Goal: Communication & Community: Answer question/provide support

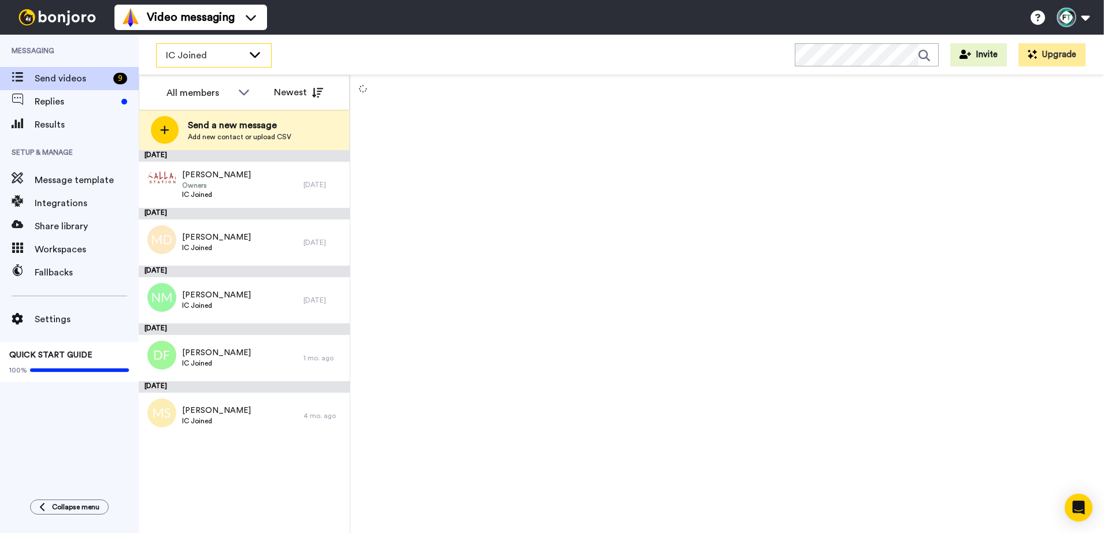
click at [219, 64] on div "IC Joined" at bounding box center [214, 55] width 114 height 23
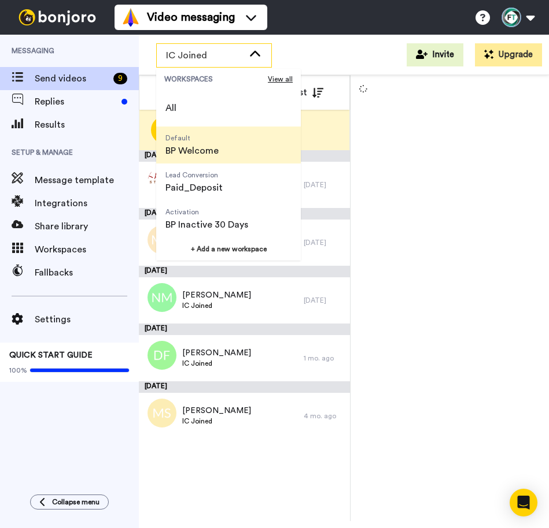
click at [208, 153] on span "BP Welcome" at bounding box center [191, 151] width 53 height 14
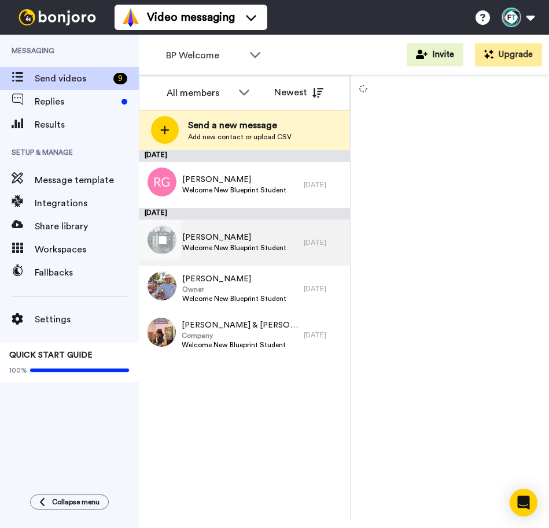
click at [239, 232] on span "[PERSON_NAME]" at bounding box center [234, 238] width 104 height 12
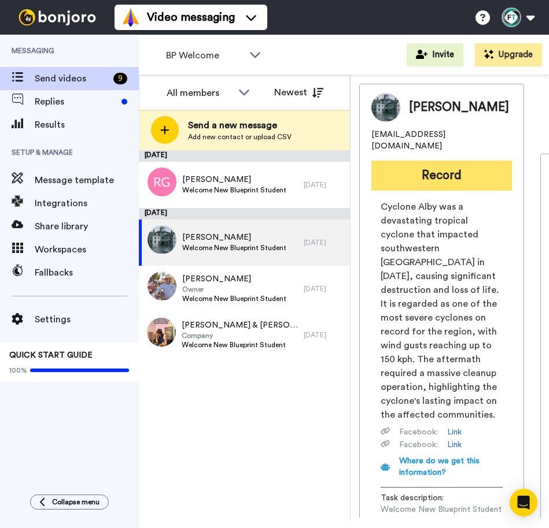
click at [447, 161] on button "Record" at bounding box center [441, 176] width 140 height 30
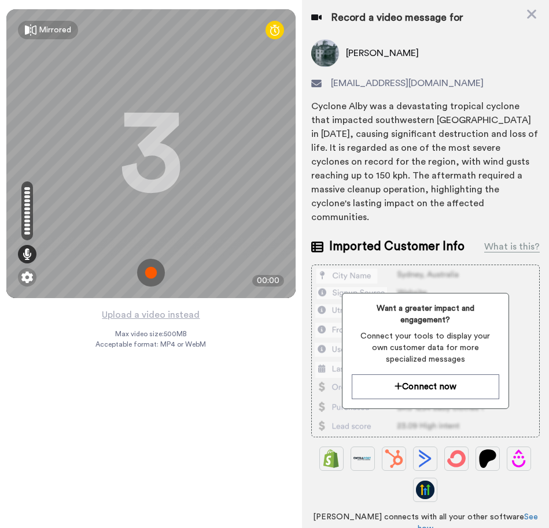
click at [149, 272] on img at bounding box center [151, 273] width 28 height 28
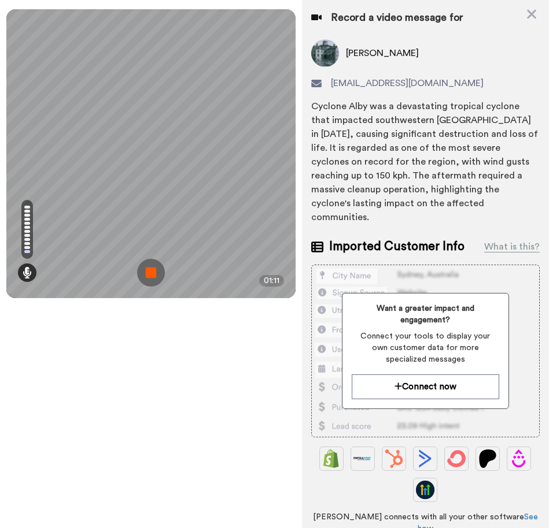
click at [150, 272] on img at bounding box center [151, 273] width 28 height 28
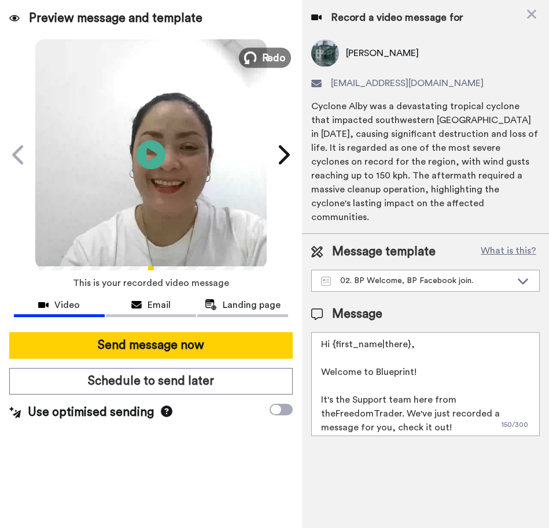
click at [258, 52] on button "Redo" at bounding box center [265, 57] width 52 height 20
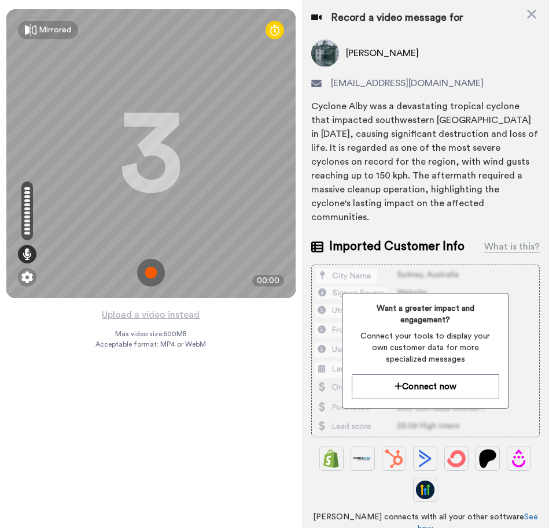
click at [153, 275] on img at bounding box center [151, 273] width 28 height 28
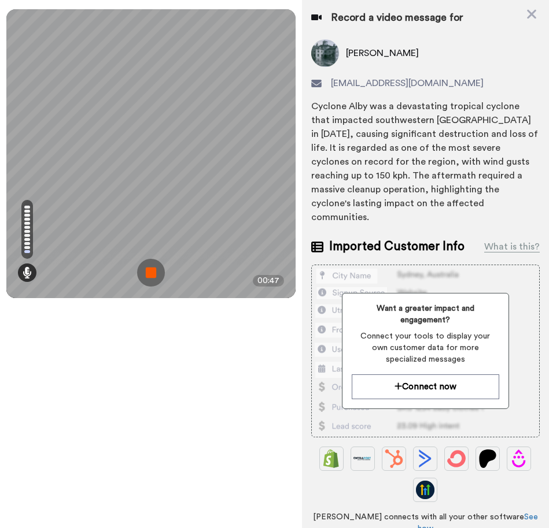
click at [153, 275] on img at bounding box center [151, 273] width 28 height 28
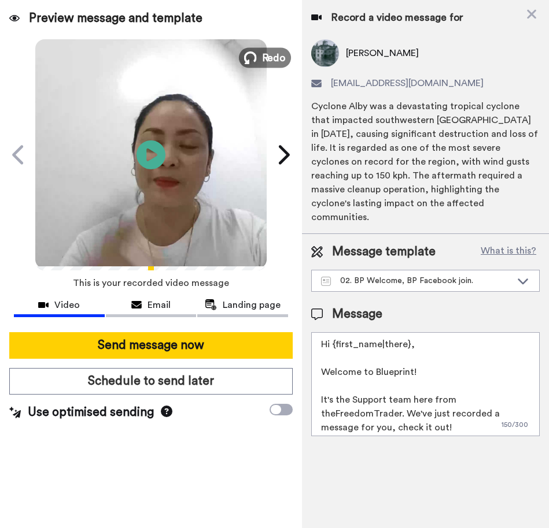
click at [277, 57] on span "Redo" at bounding box center [273, 57] width 24 height 15
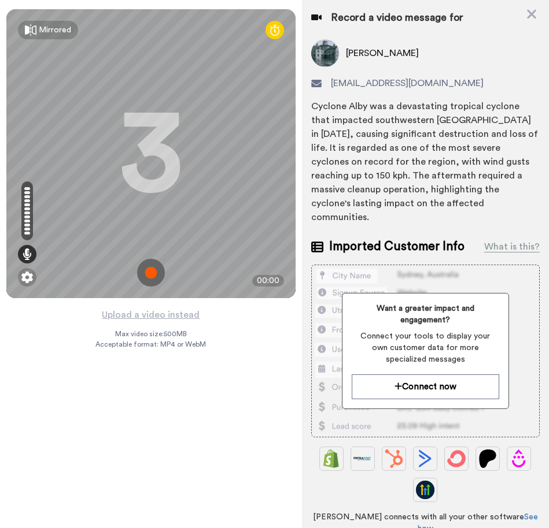
click at [148, 268] on img at bounding box center [151, 273] width 28 height 28
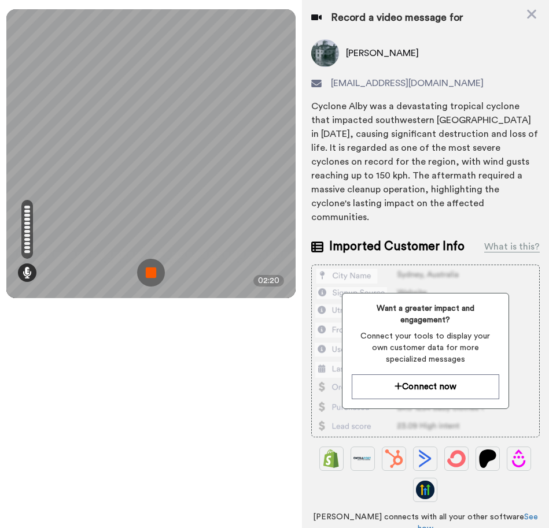
click at [148, 268] on img at bounding box center [151, 273] width 28 height 28
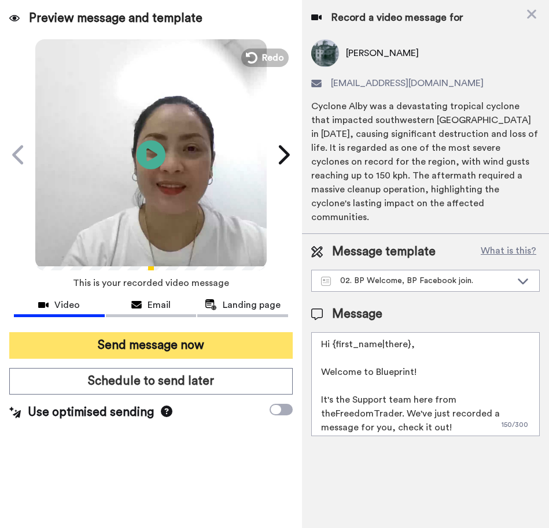
click at [175, 344] on button "Send message now" at bounding box center [150, 345] width 283 height 27
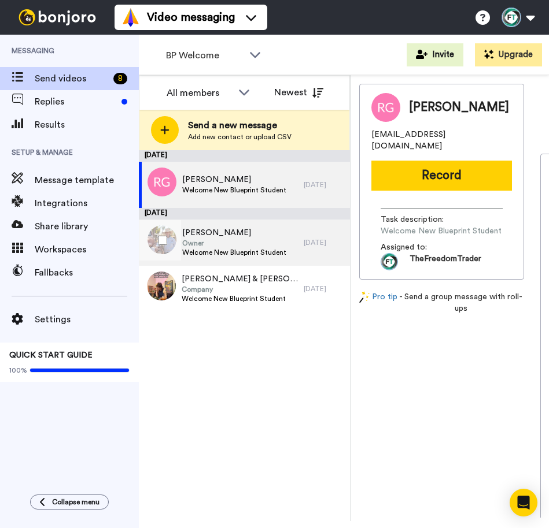
click at [232, 242] on span "Owner" at bounding box center [234, 243] width 104 height 9
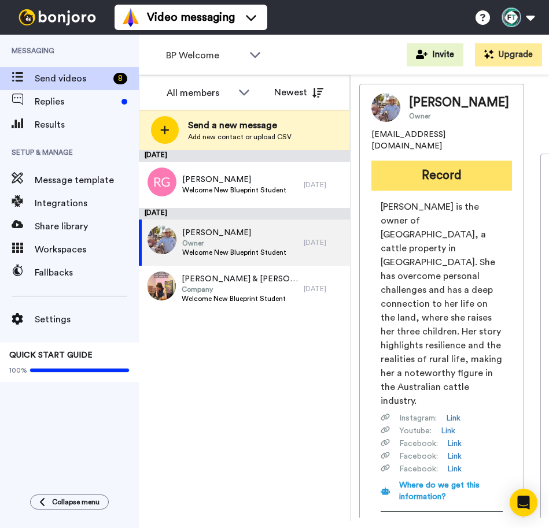
click at [447, 183] on button "Record" at bounding box center [441, 176] width 140 height 30
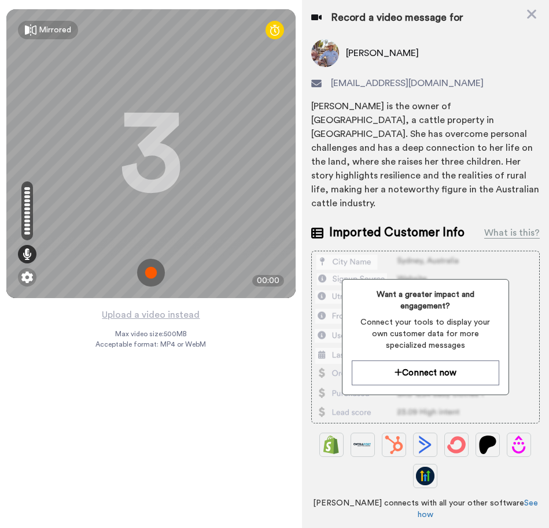
click at [153, 272] on img at bounding box center [151, 273] width 28 height 28
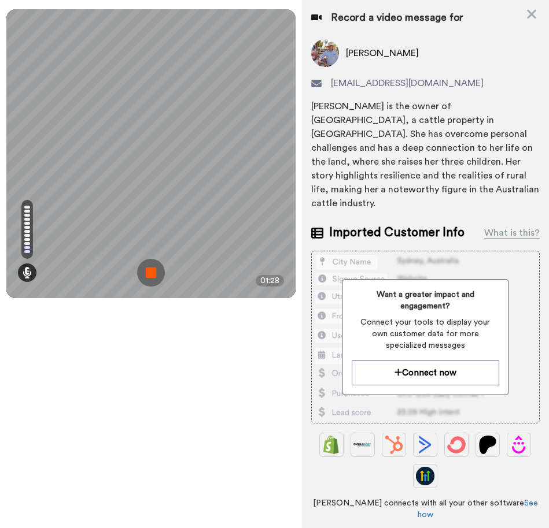
click at [153, 272] on img at bounding box center [151, 273] width 28 height 28
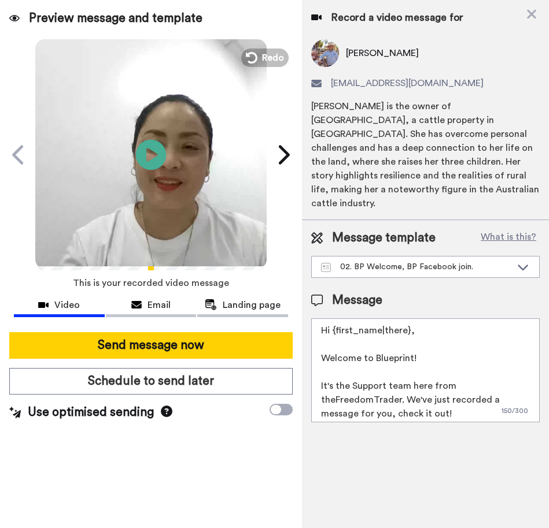
click at [155, 156] on icon "Play/Pause" at bounding box center [151, 154] width 31 height 55
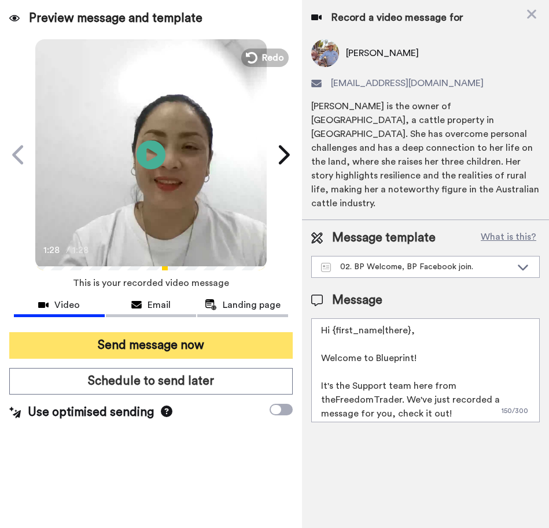
click at [161, 343] on button "Send message now" at bounding box center [150, 345] width 283 height 27
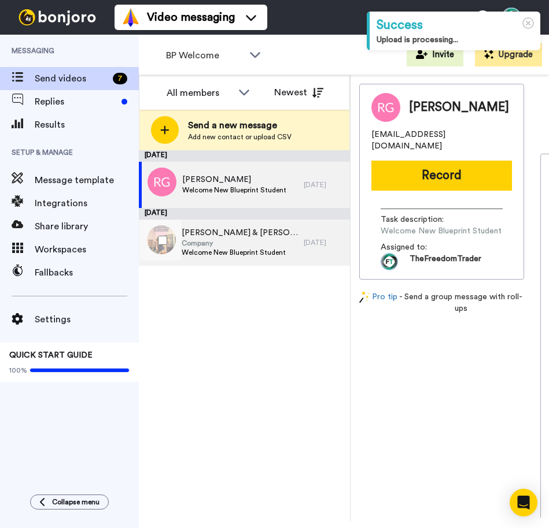
click at [235, 242] on span "Company" at bounding box center [239, 243] width 116 height 9
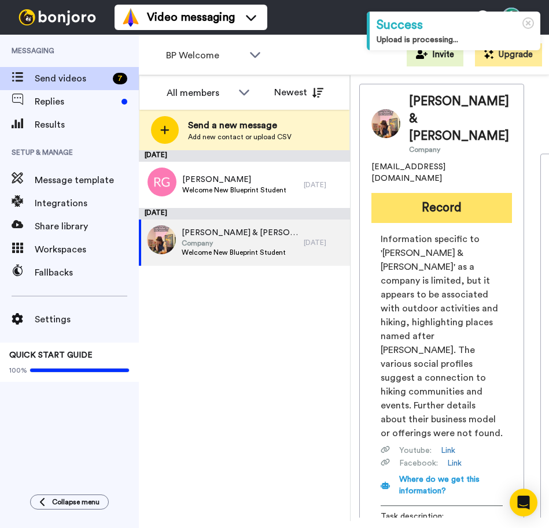
click at [452, 193] on button "Record" at bounding box center [441, 208] width 140 height 30
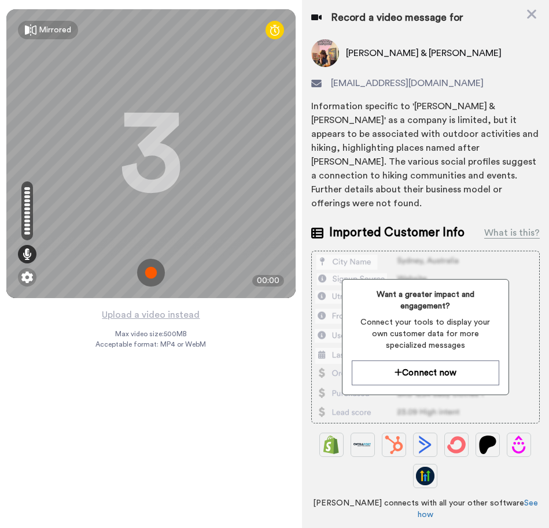
click at [145, 270] on img at bounding box center [151, 273] width 28 height 28
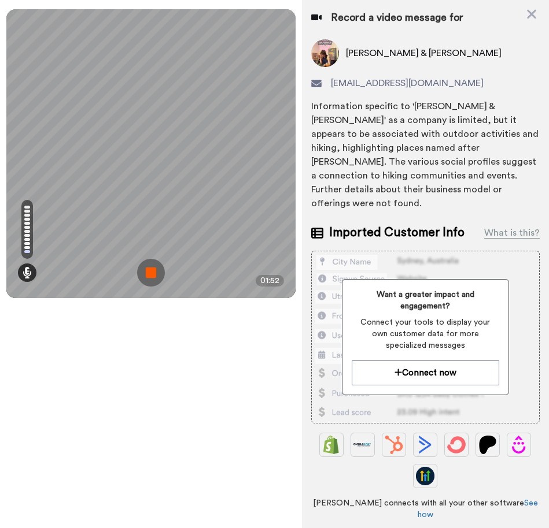
click at [145, 270] on img at bounding box center [151, 273] width 28 height 28
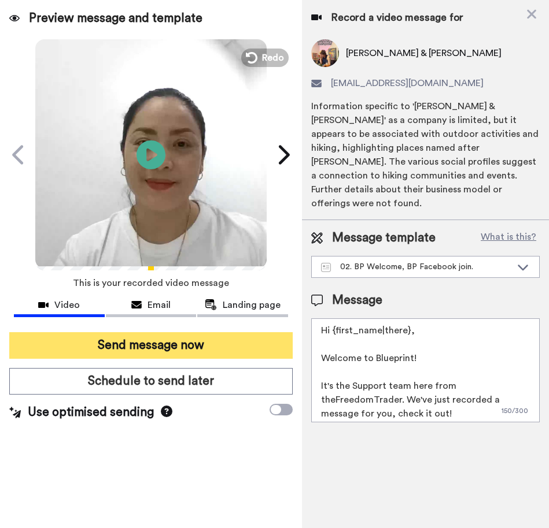
click at [158, 349] on button "Send message now" at bounding box center [150, 345] width 283 height 27
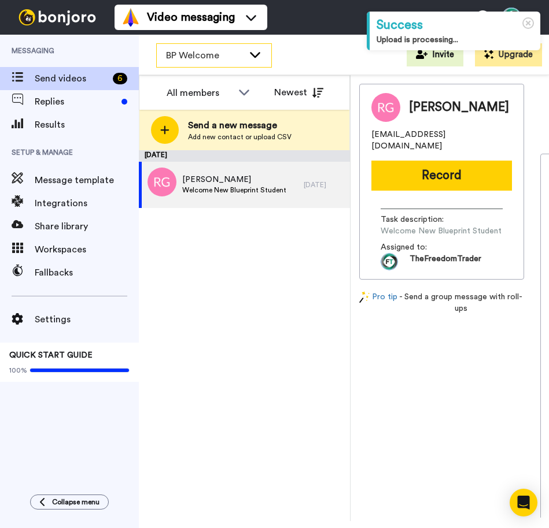
click at [247, 50] on div "BP Welcome" at bounding box center [214, 55] width 114 height 23
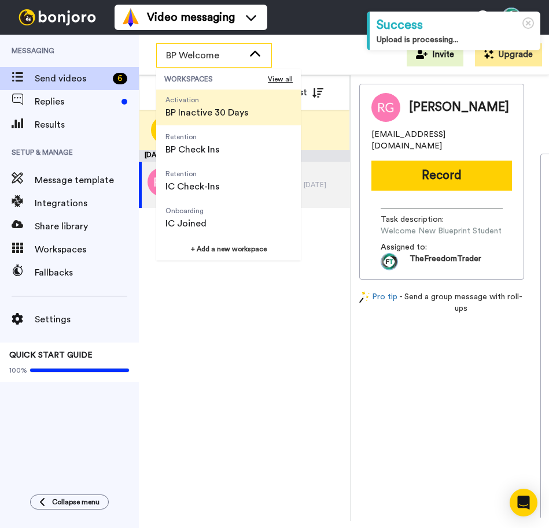
scroll to position [113, 0]
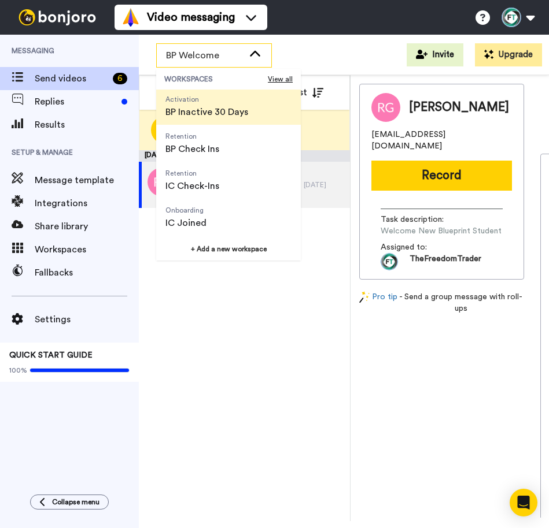
click at [216, 218] on li "Onboarding IC Joined" at bounding box center [228, 217] width 144 height 37
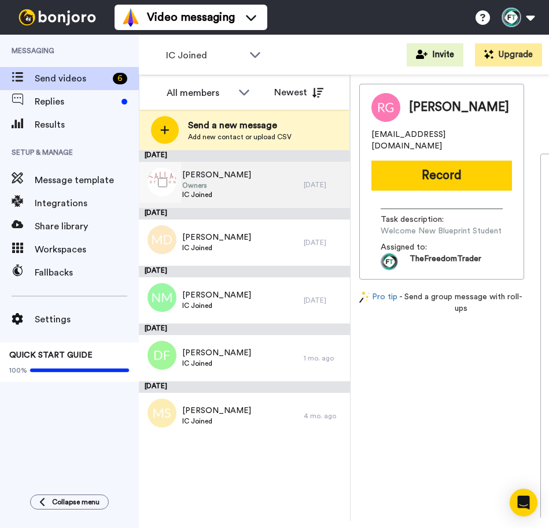
click at [224, 185] on span "Owners" at bounding box center [216, 185] width 69 height 9
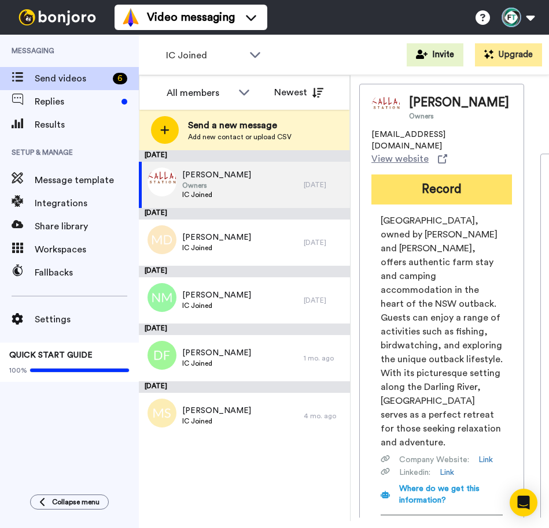
click at [428, 183] on button "Record" at bounding box center [441, 190] width 140 height 30
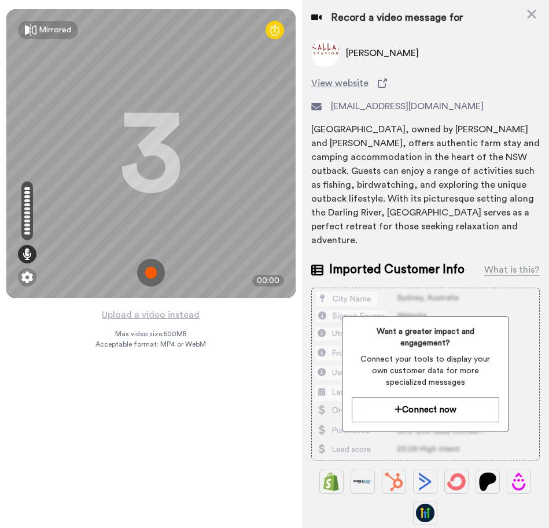
click at [152, 268] on img at bounding box center [151, 273] width 28 height 28
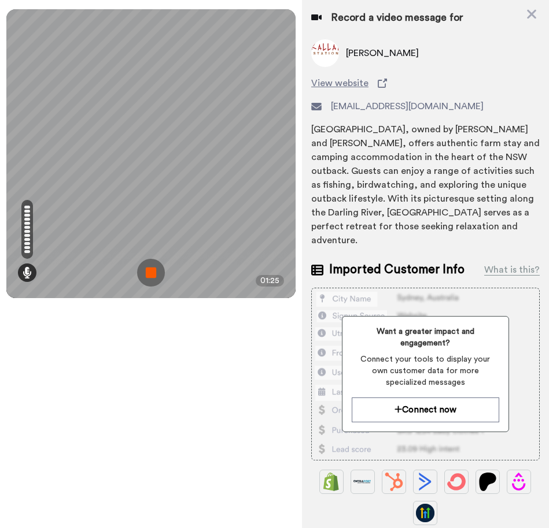
click at [150, 272] on img at bounding box center [151, 273] width 28 height 28
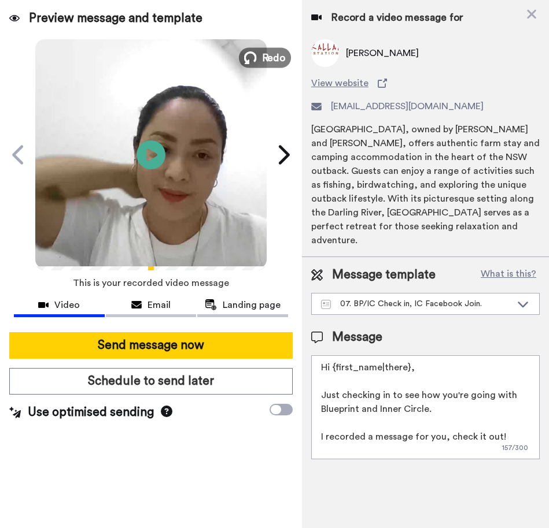
click at [270, 57] on span "Redo" at bounding box center [273, 57] width 24 height 15
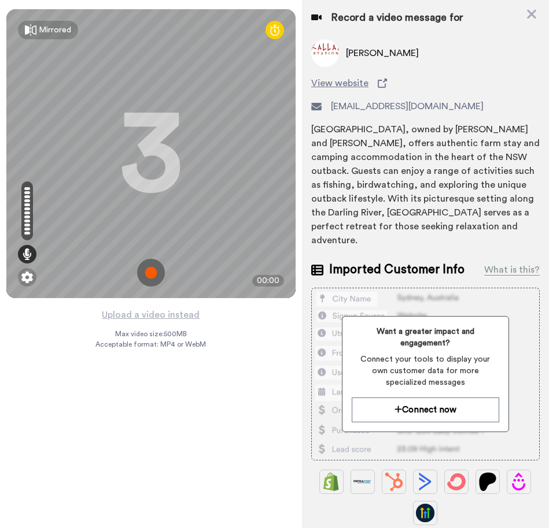
click at [147, 269] on img at bounding box center [151, 273] width 28 height 28
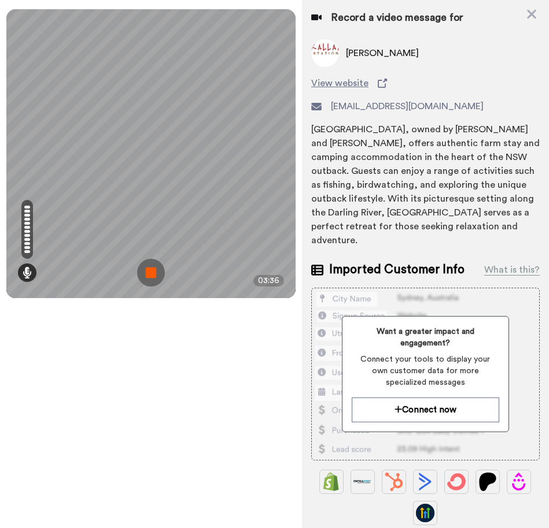
click at [154, 267] on img at bounding box center [151, 273] width 28 height 28
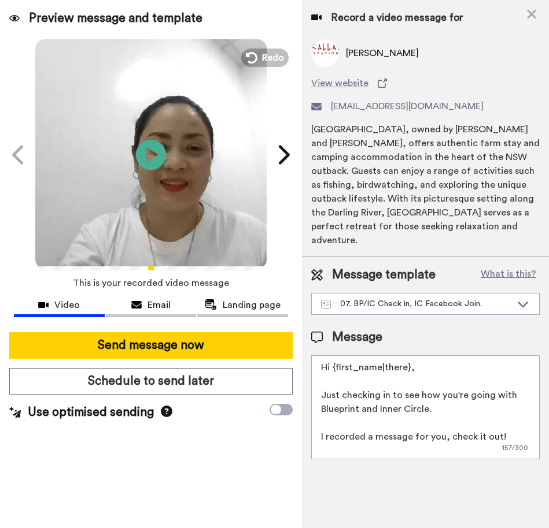
click at [144, 162] on icon at bounding box center [151, 154] width 31 height 31
click at [261, 60] on button "Redo" at bounding box center [265, 57] width 52 height 20
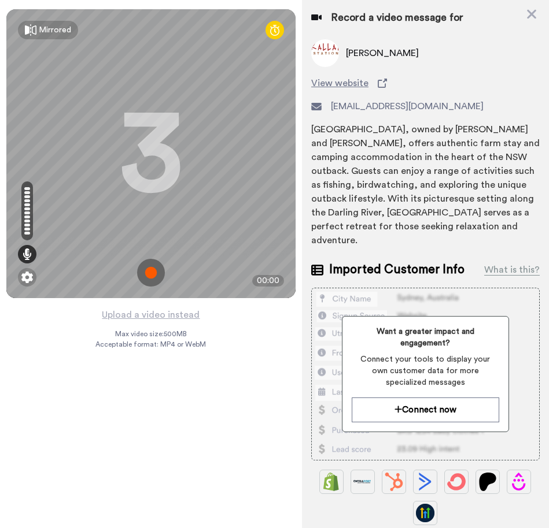
click at [155, 277] on img at bounding box center [151, 273] width 28 height 28
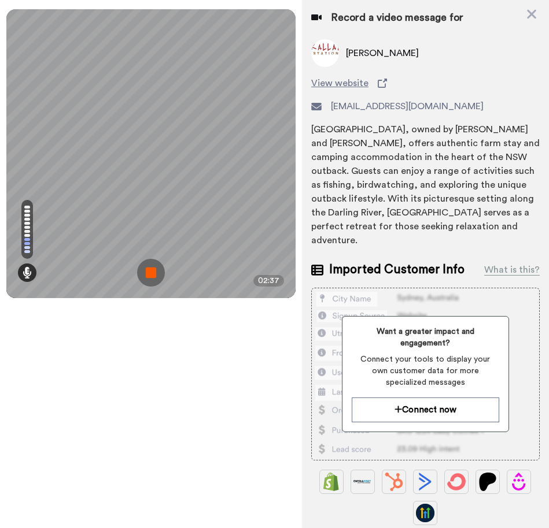
click at [155, 277] on img at bounding box center [151, 273] width 28 height 28
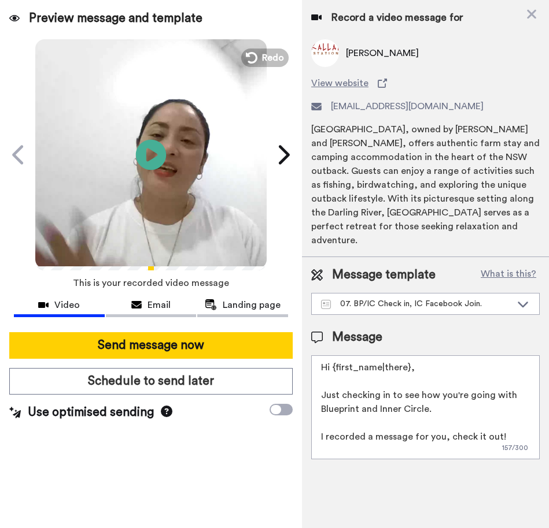
click at [150, 155] on icon "Play/Pause" at bounding box center [151, 154] width 31 height 55
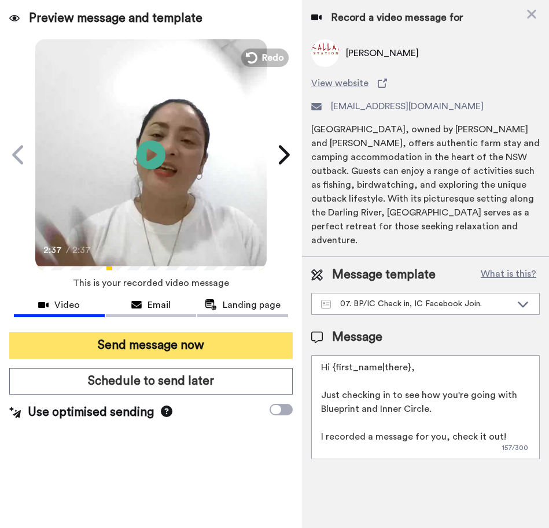
click at [98, 344] on button "Send message now" at bounding box center [150, 345] width 283 height 27
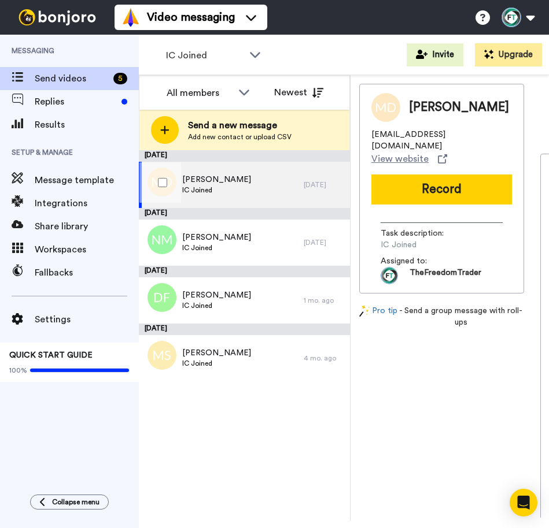
click at [245, 178] on div "[PERSON_NAME] IC Joined" at bounding box center [221, 185] width 165 height 46
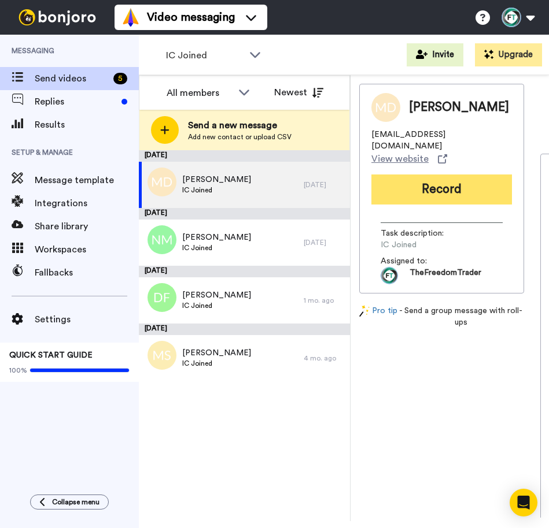
click at [451, 184] on button "Record" at bounding box center [441, 190] width 140 height 30
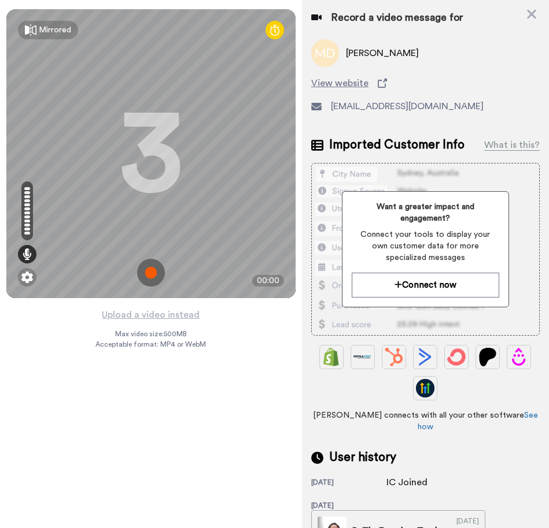
click at [151, 277] on img at bounding box center [151, 273] width 28 height 28
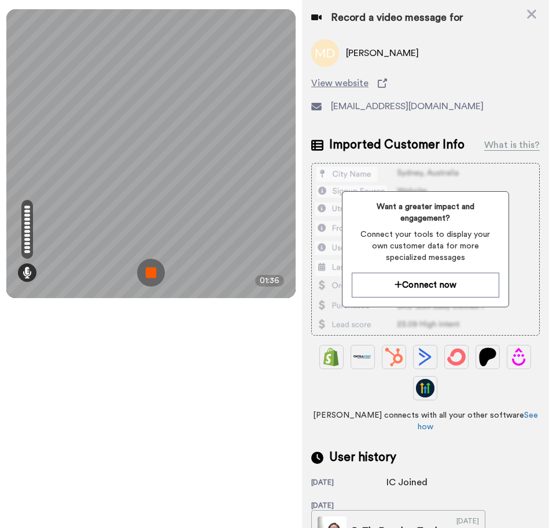
click at [143, 273] on img at bounding box center [151, 273] width 28 height 28
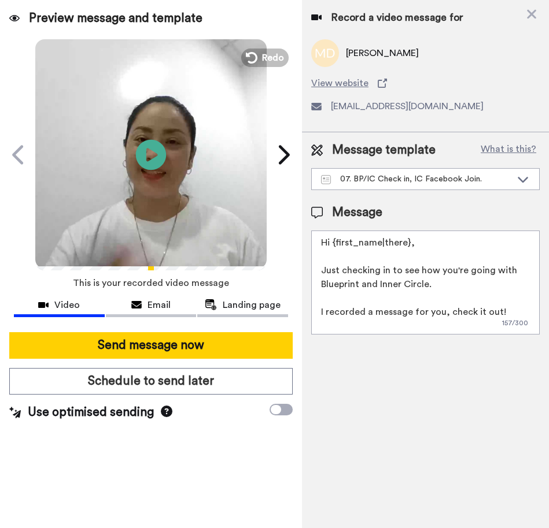
click at [150, 160] on icon at bounding box center [151, 154] width 31 height 31
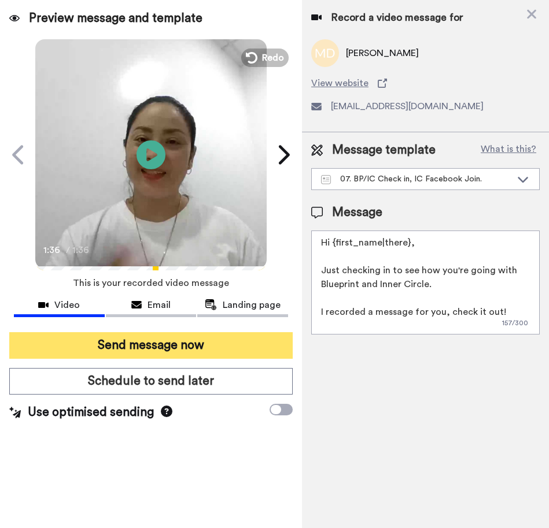
click at [195, 347] on button "Send message now" at bounding box center [150, 345] width 283 height 27
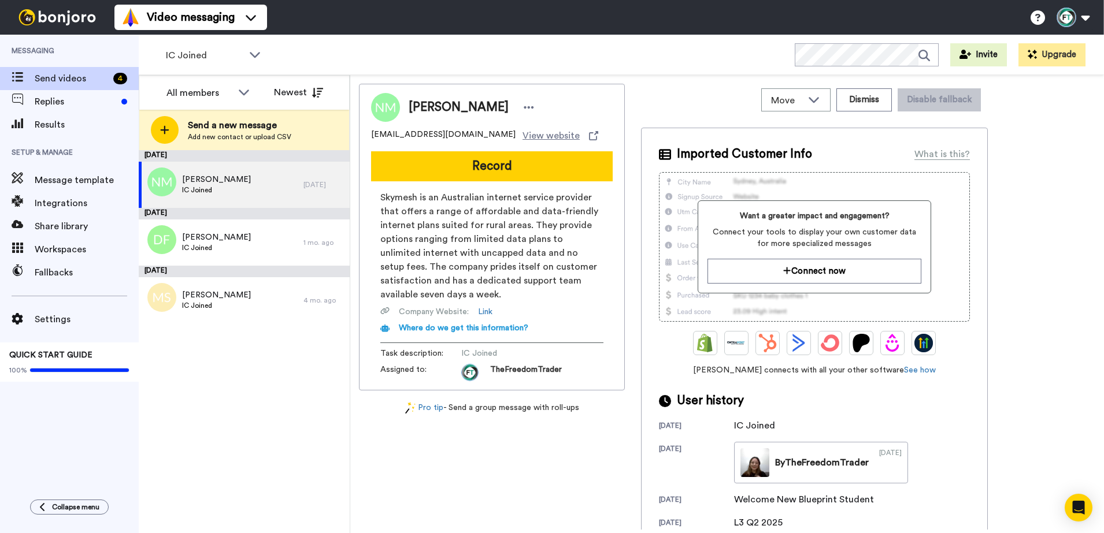
click at [548, 258] on span "Skymesh is an Australian internet service provider that offers a range of affor…" at bounding box center [491, 246] width 223 height 111
